Goal: Task Accomplishment & Management: Complete application form

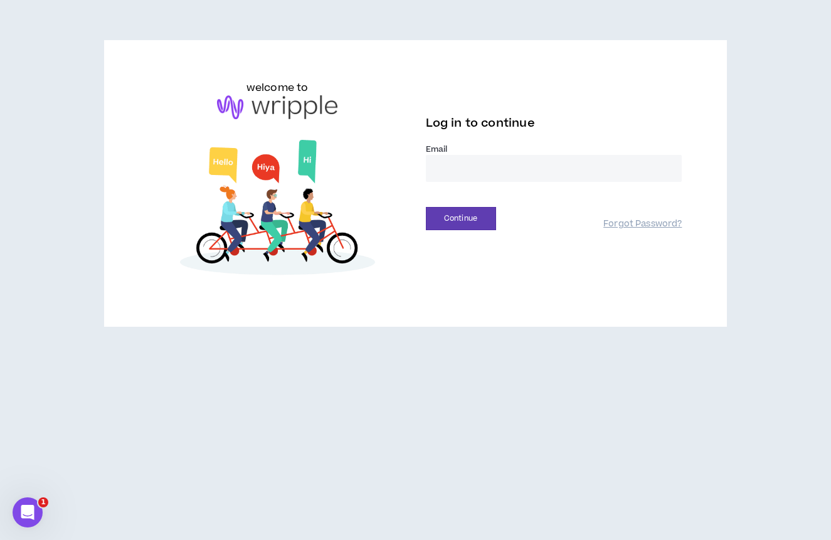
type input "**********"
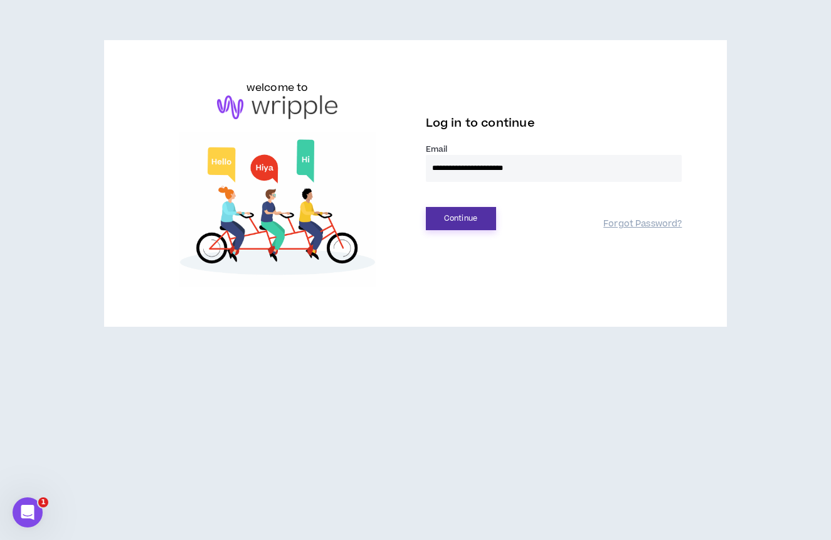
click at [466, 218] on button "Continue" at bounding box center [461, 218] width 70 height 23
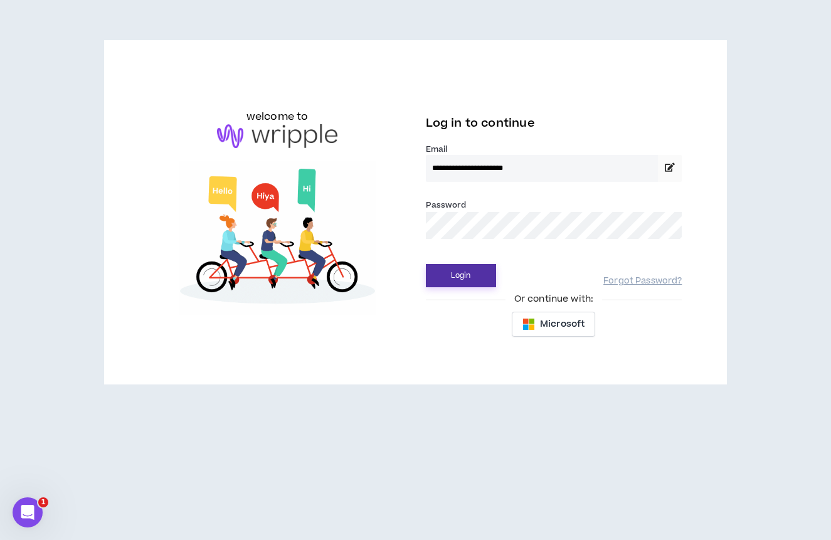
click at [458, 273] on button "Login" at bounding box center [461, 275] width 70 height 23
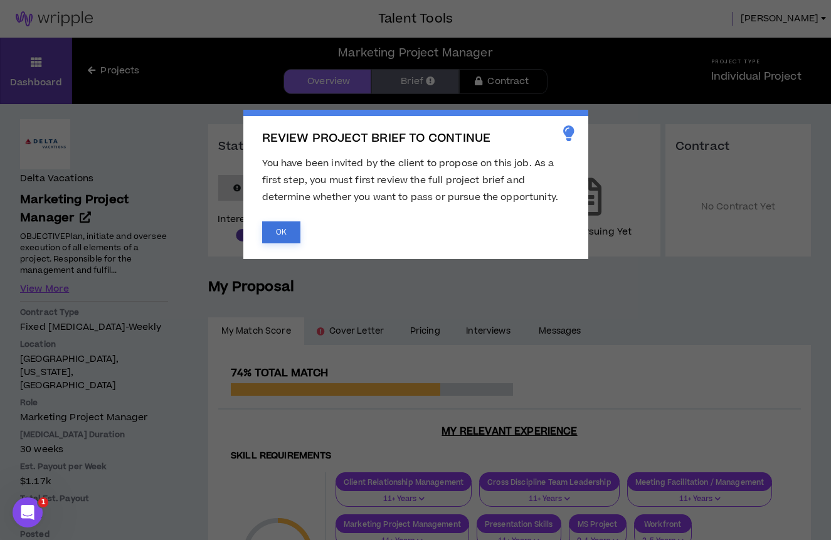
click at [270, 231] on button "OK" at bounding box center [281, 232] width 38 height 22
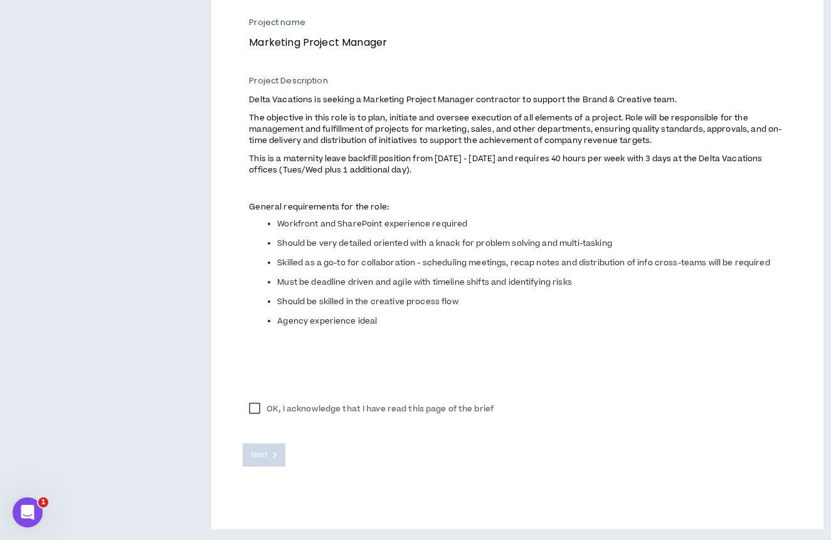
scroll to position [476, 0]
click at [255, 407] on label "OK, I acknowledge that I have read this page of the brief" at bounding box center [371, 409] width 257 height 19
click at [263, 463] on button "Next" at bounding box center [264, 455] width 43 height 23
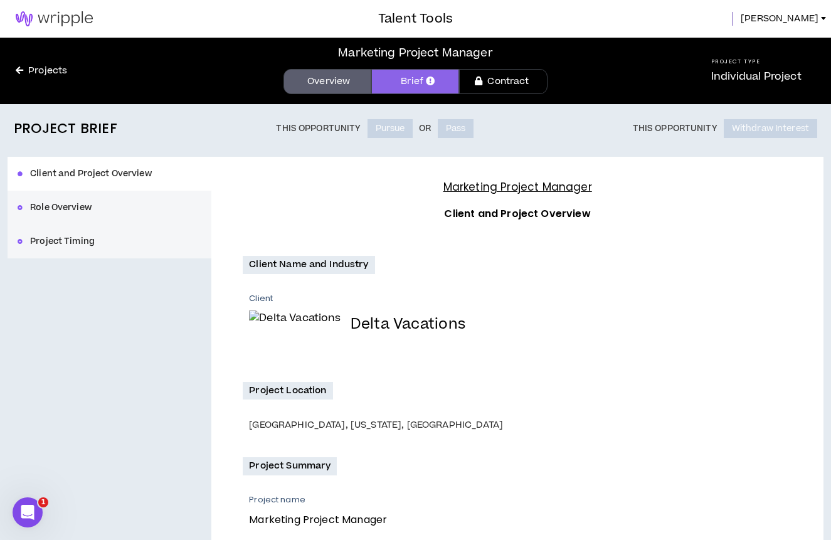
scroll to position [0, 0]
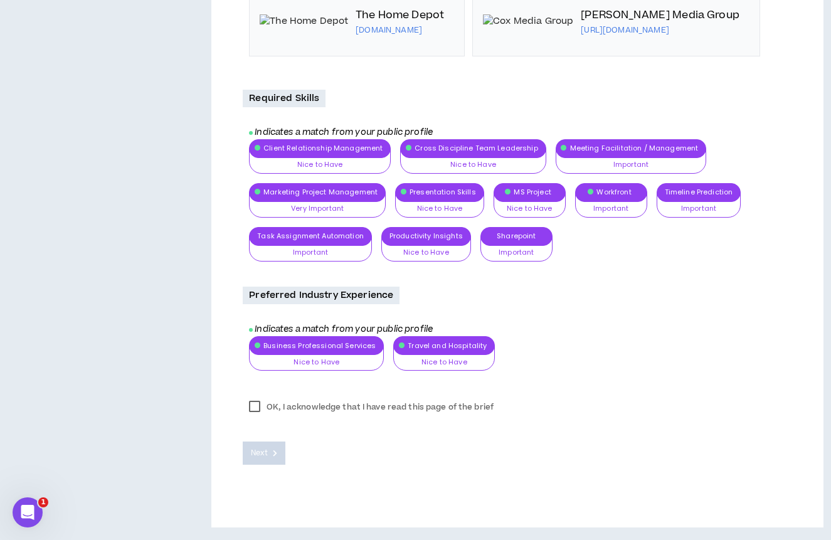
scroll to position [1685, 0]
click at [248, 414] on label "OK, I acknowledge that I have read this page of the brief" at bounding box center [371, 406] width 257 height 19
click at [248, 454] on button "Next" at bounding box center [264, 452] width 43 height 23
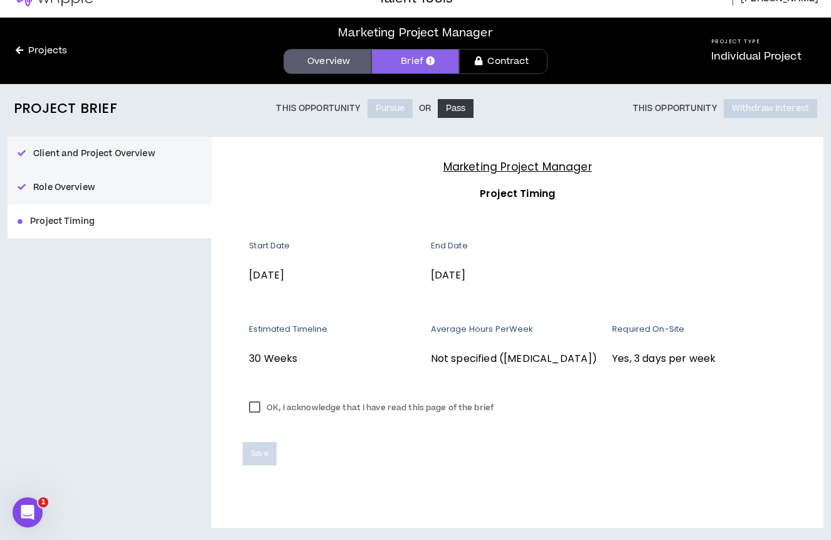
scroll to position [19, 0]
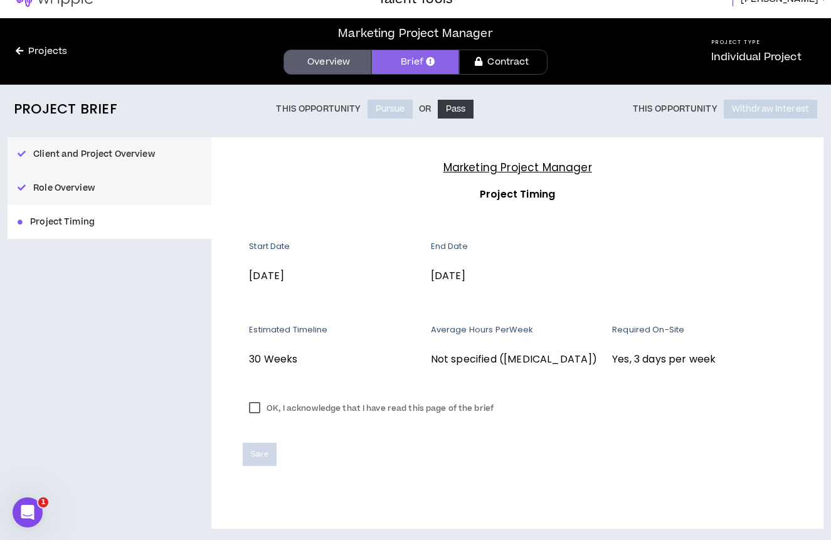
click at [255, 403] on label "OK, I acknowledge that I have read this page of the brief" at bounding box center [371, 408] width 257 height 19
click at [258, 457] on span "Save" at bounding box center [259, 454] width 17 height 12
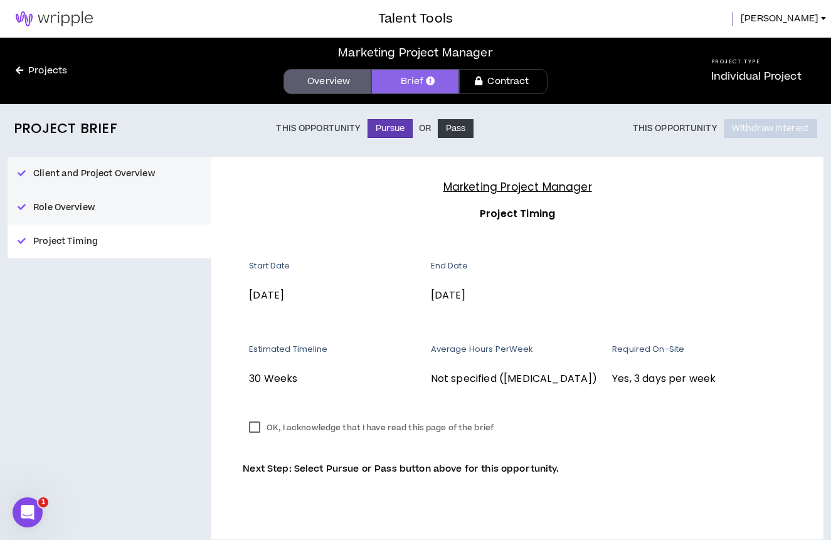
scroll to position [0, 0]
click at [54, 24] on img at bounding box center [54, 18] width 108 height 15
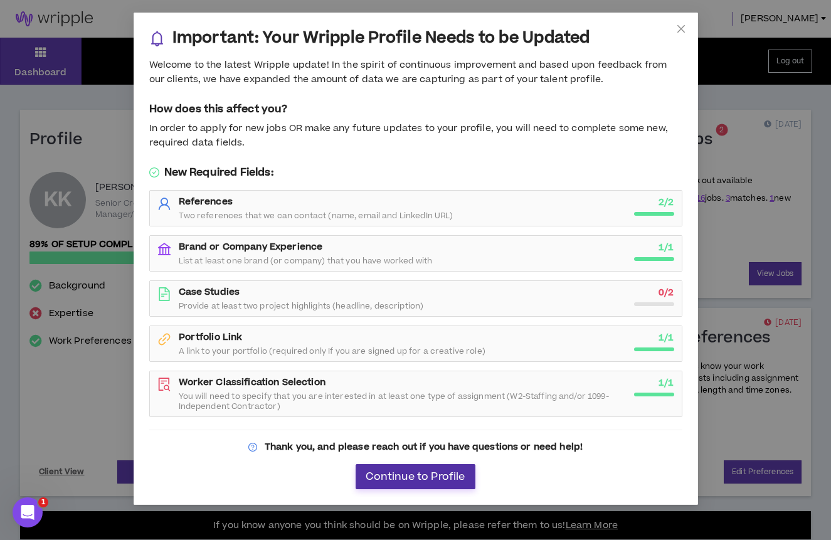
click at [460, 473] on span "Continue to Profile" at bounding box center [415, 477] width 99 height 12
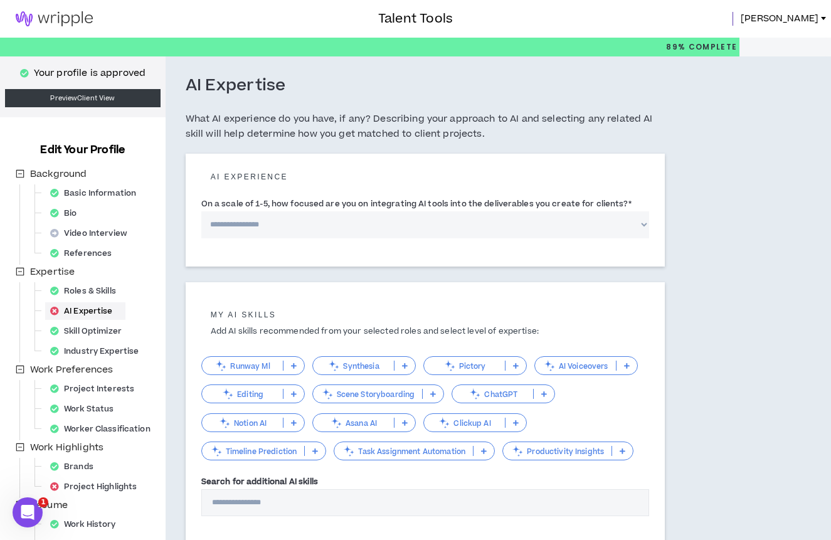
click at [76, 24] on img at bounding box center [54, 18] width 108 height 15
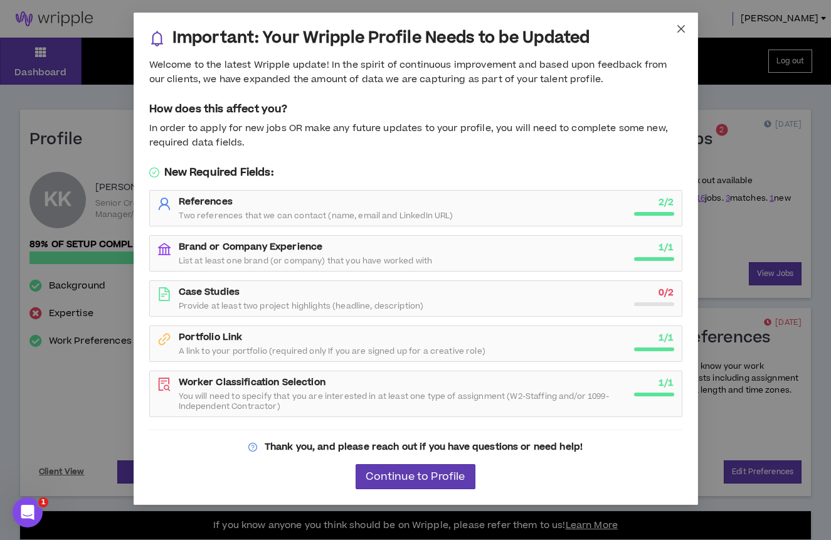
click at [678, 28] on icon "close" at bounding box center [681, 29] width 10 height 10
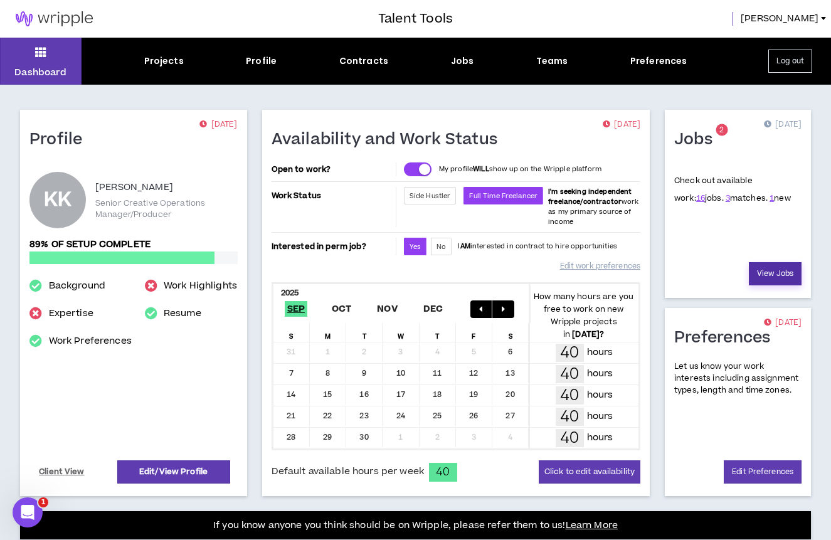
click at [771, 279] on link "View Jobs" at bounding box center [775, 273] width 53 height 23
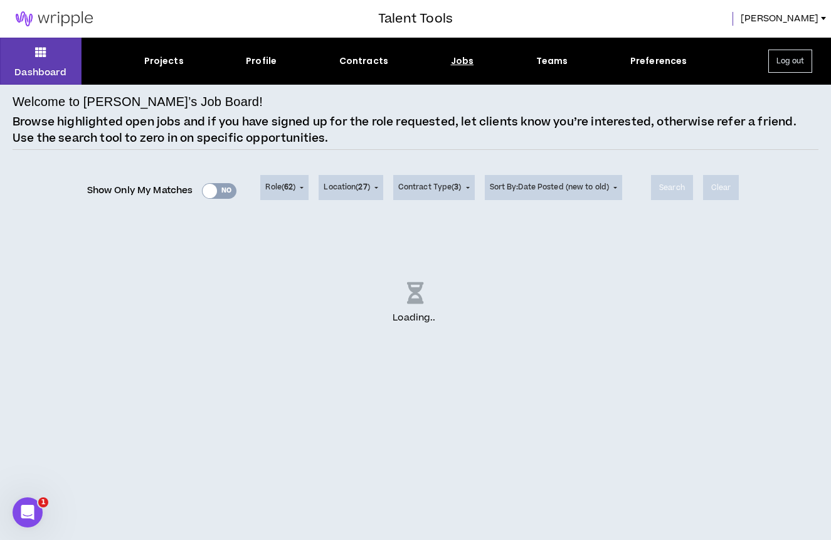
click at [221, 191] on div "Show Only My Matches Yes No" at bounding box center [162, 190] width 150 height 19
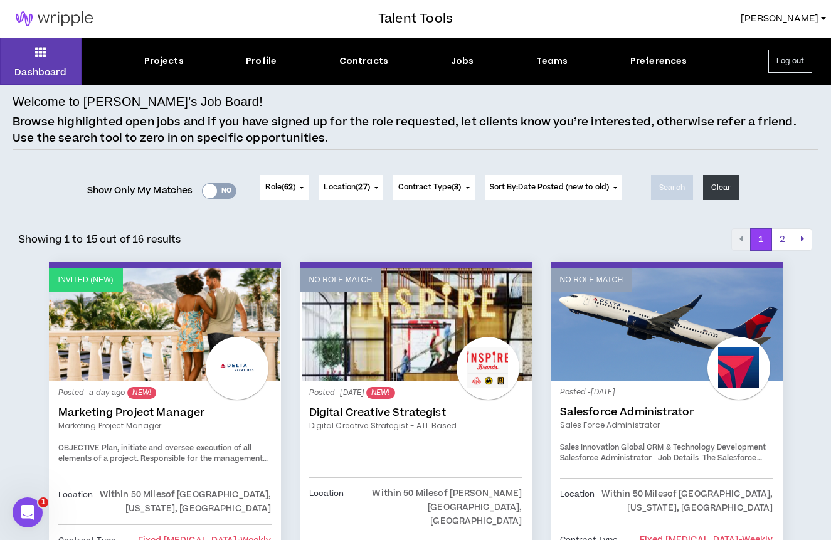
click at [221, 191] on div "Yes No" at bounding box center [219, 191] width 34 height 16
